Goal: Task Accomplishment & Management: Use online tool/utility

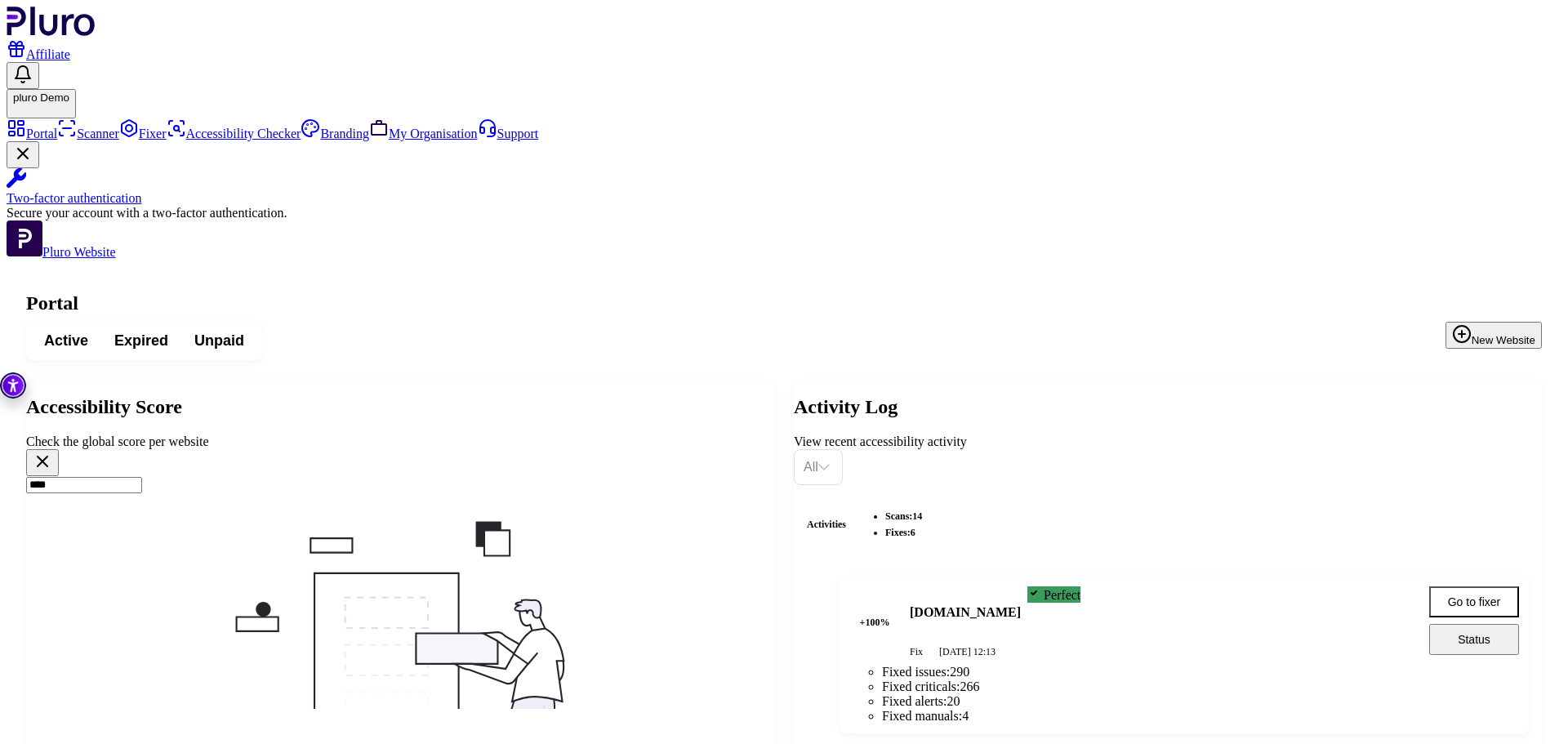
click at [53, 452] on icon "Clear search field" at bounding box center [42, 462] width 19 height 19
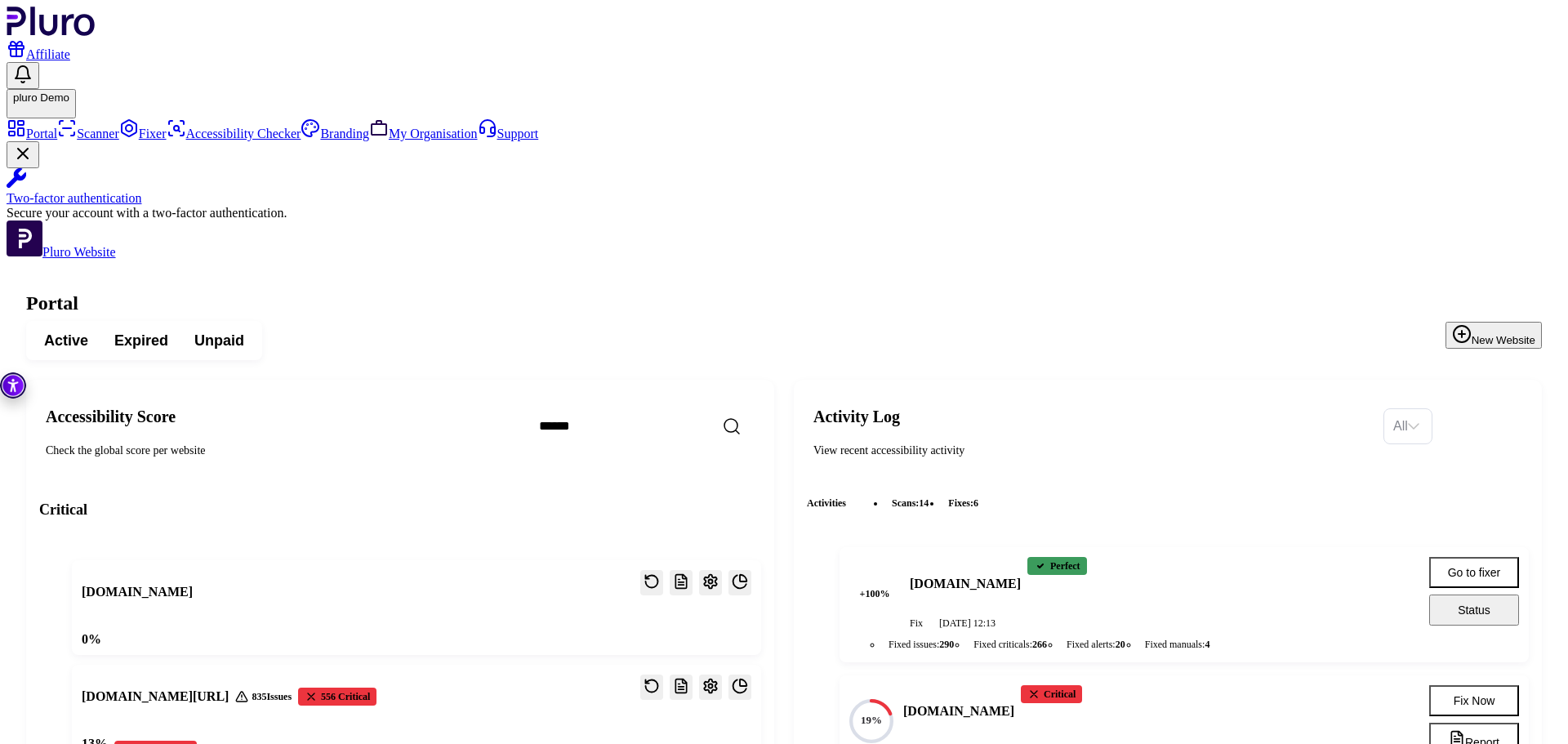
click at [718, 573] on icon "Open settings" at bounding box center [710, 581] width 17 height 17
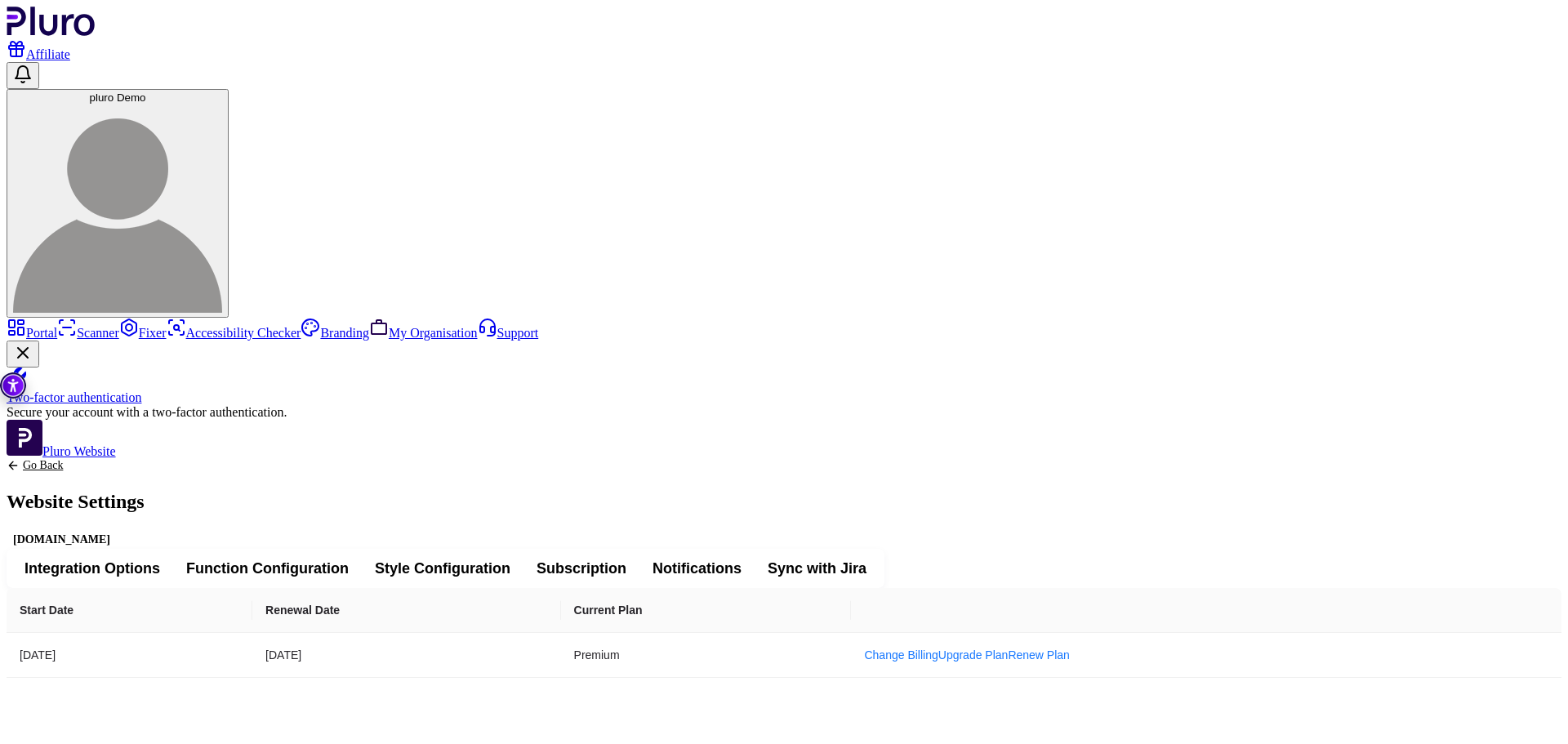
click at [462, 459] on div "Go Back Website Settings [DOMAIN_NAME] Integration Options Function Configurati…" at bounding box center [783, 569] width 1555 height 219
click at [160, 559] on span "Integration Options" at bounding box center [92, 569] width 136 height 19
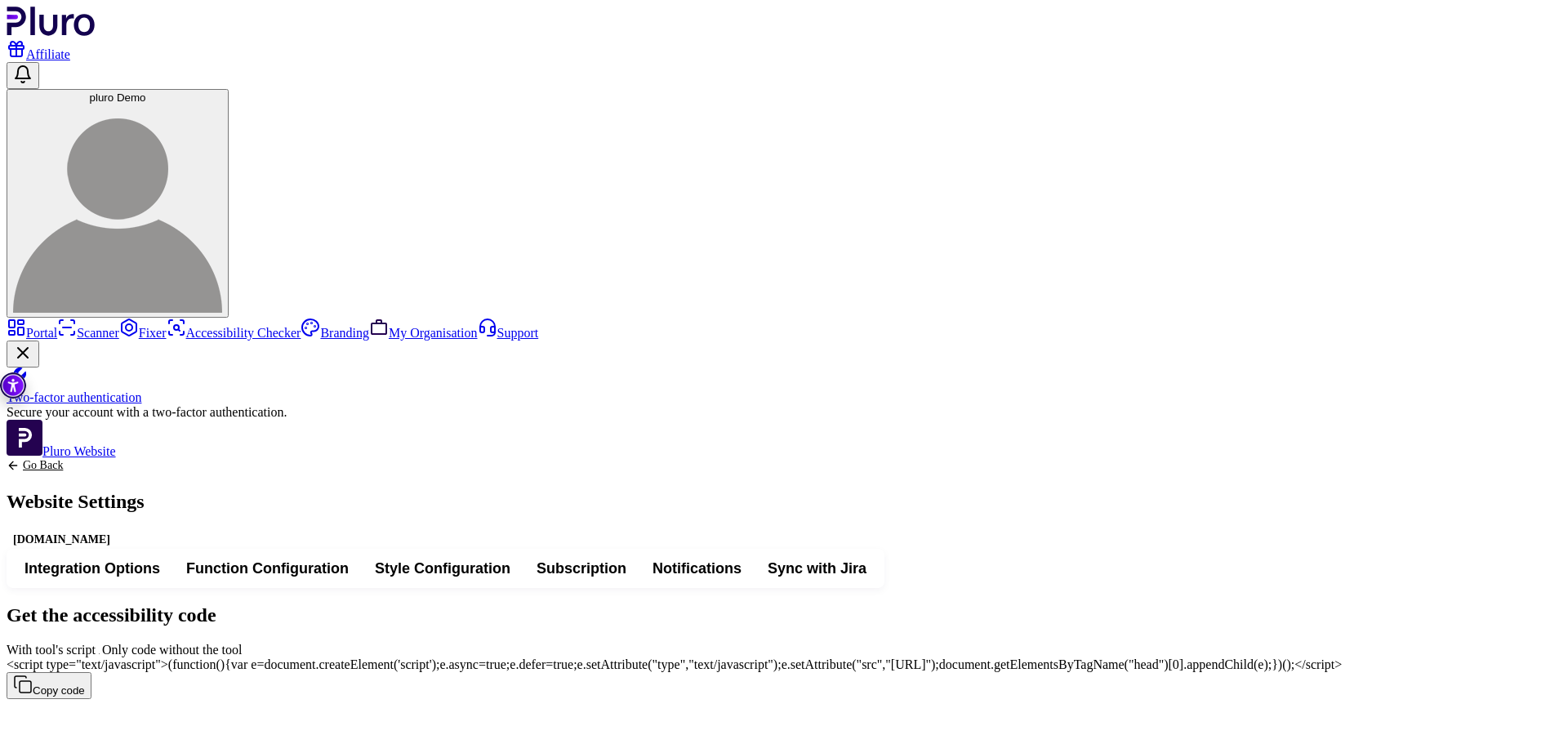
click at [1079, 658] on span "<script type="text/javascript">(function(){var e=document.createElement('script…" at bounding box center [674, 665] width 1335 height 14
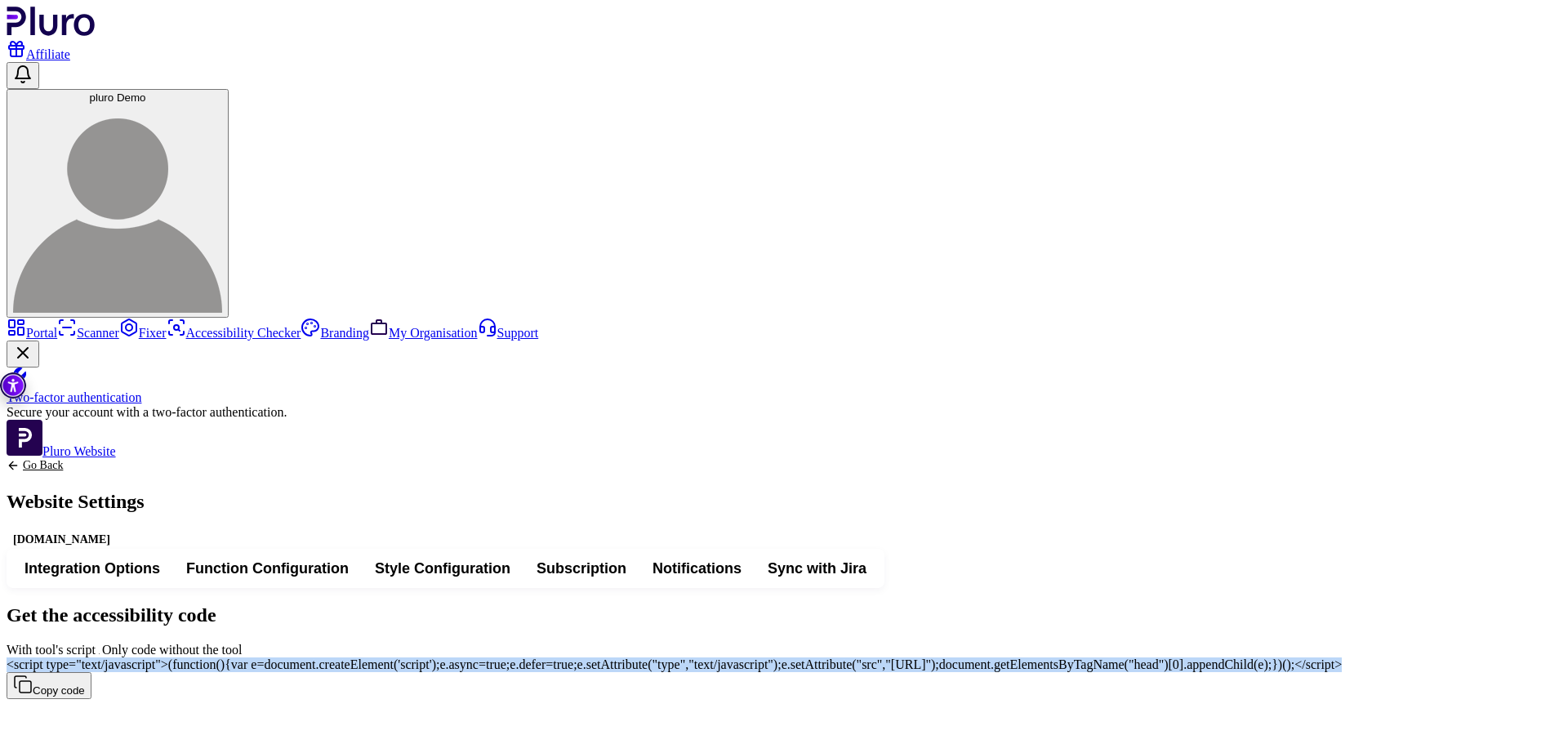
click at [1079, 658] on span "<script type="text/javascript">(function(){var e=document.createElement('script…" at bounding box center [674, 665] width 1335 height 14
copy div "<script type="text/javascript">(function(){var e=document.createElement('script…"
